Goal: Find specific page/section: Find specific page/section

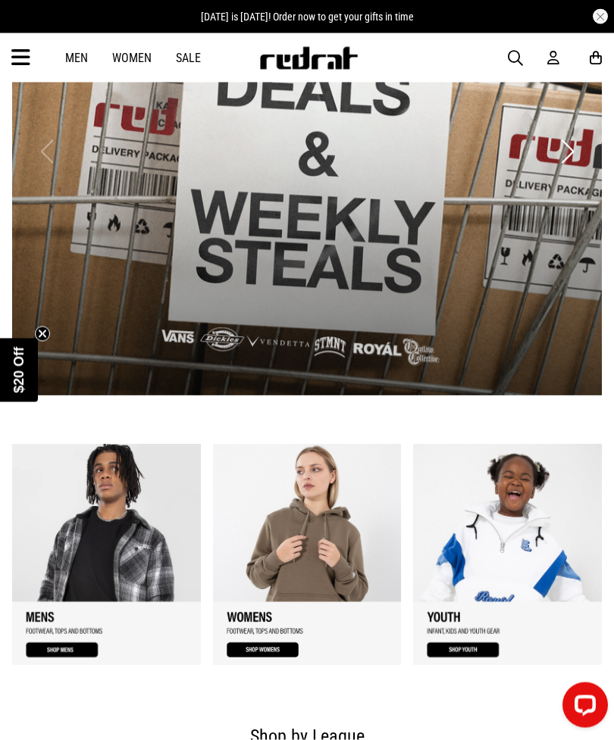
scroll to position [427, 0]
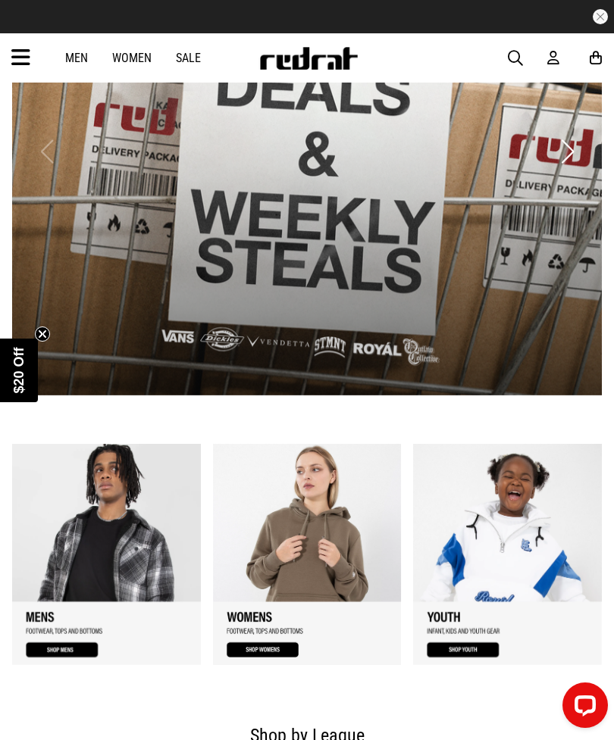
click at [47, 574] on link "1 / 3" at bounding box center [106, 554] width 189 height 221
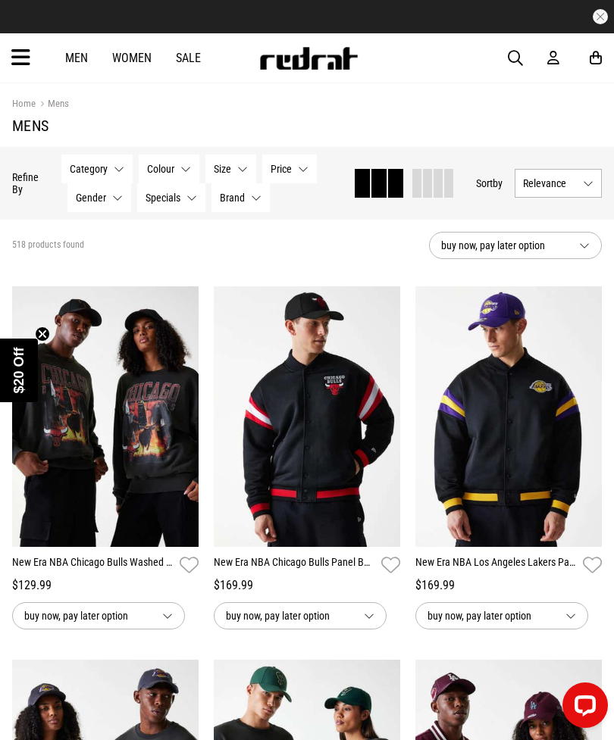
click at [26, 60] on icon at bounding box center [20, 57] width 19 height 25
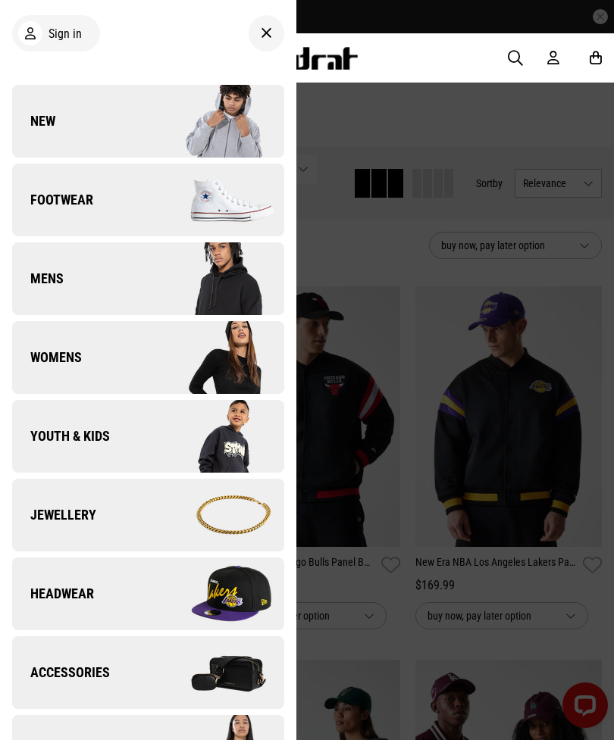
click at [186, 295] on img at bounding box center [216, 279] width 136 height 76
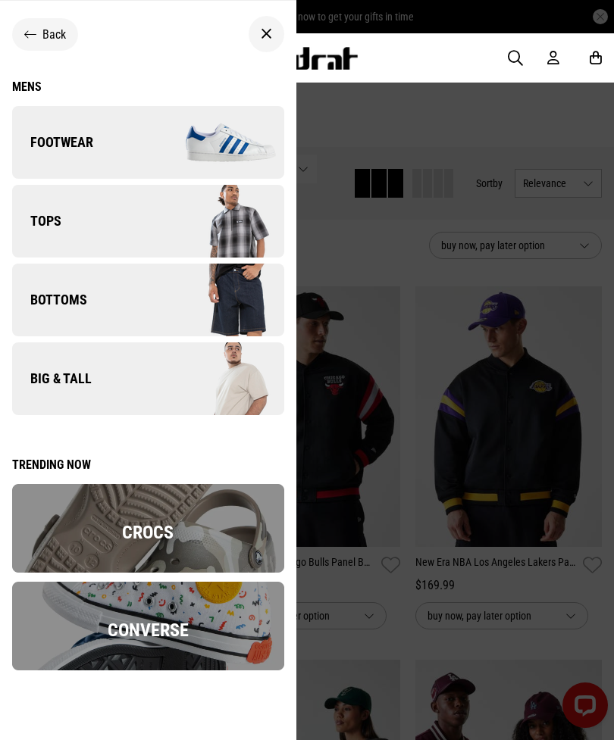
click at [199, 280] on img at bounding box center [216, 300] width 136 height 76
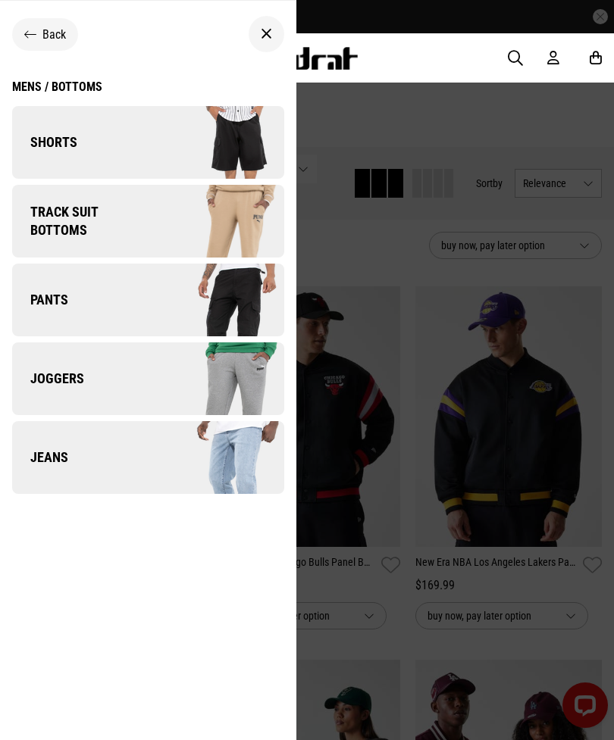
click at [224, 282] on img at bounding box center [216, 300] width 136 height 76
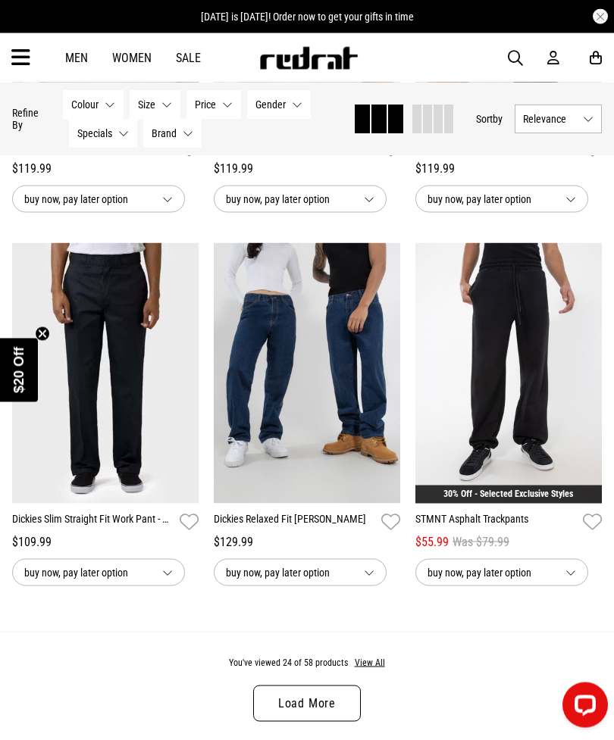
scroll to position [2661, 0]
click at [377, 670] on button "View All" at bounding box center [370, 663] width 32 height 14
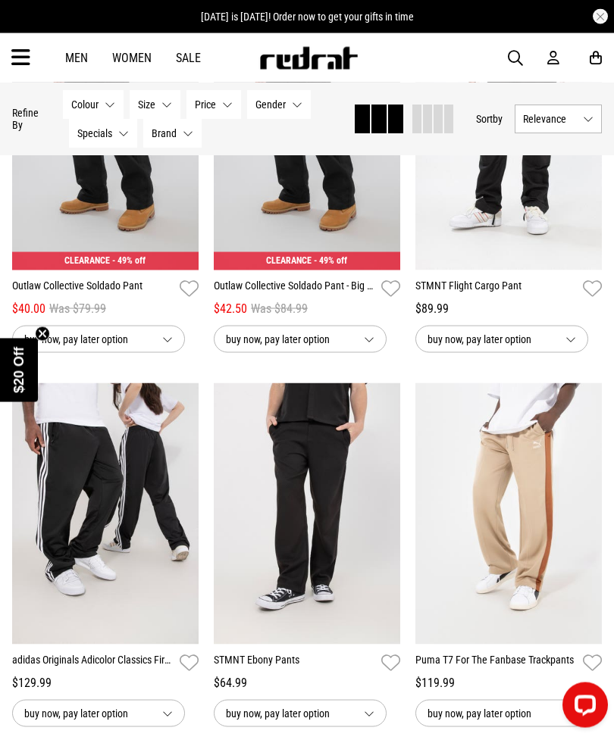
scroll to position [5138, 0]
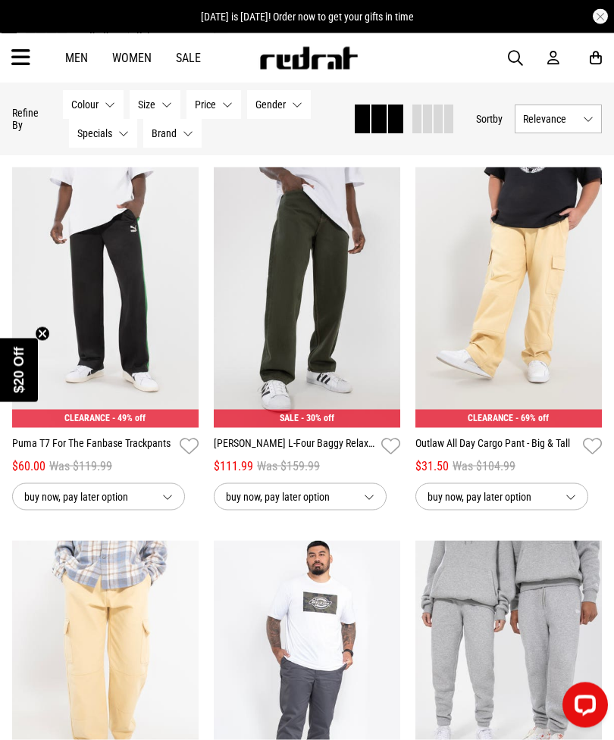
scroll to position [5728, 0]
